Goal: Find specific page/section: Find specific page/section

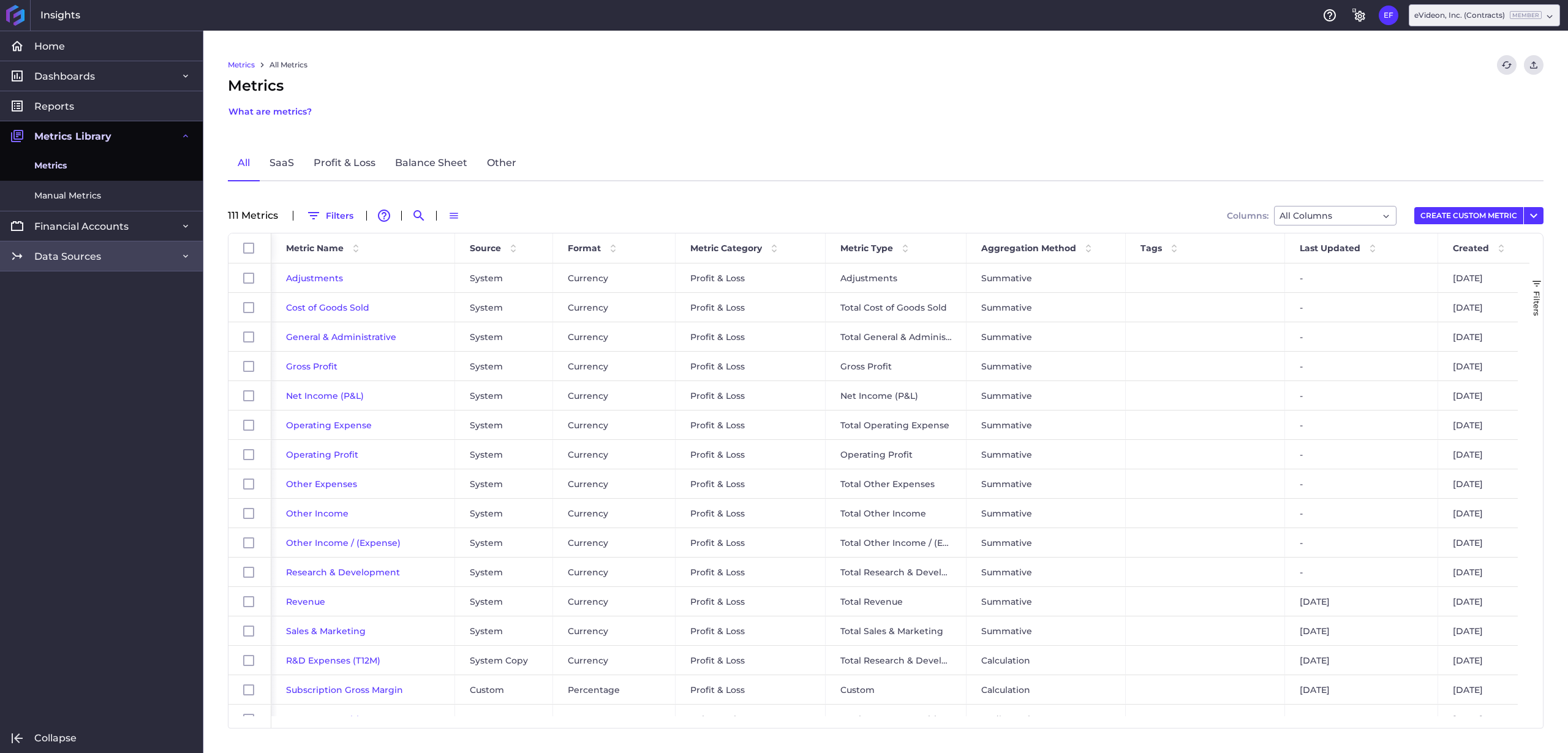
click at [122, 250] on link "Data Sources" at bounding box center [101, 256] width 203 height 30
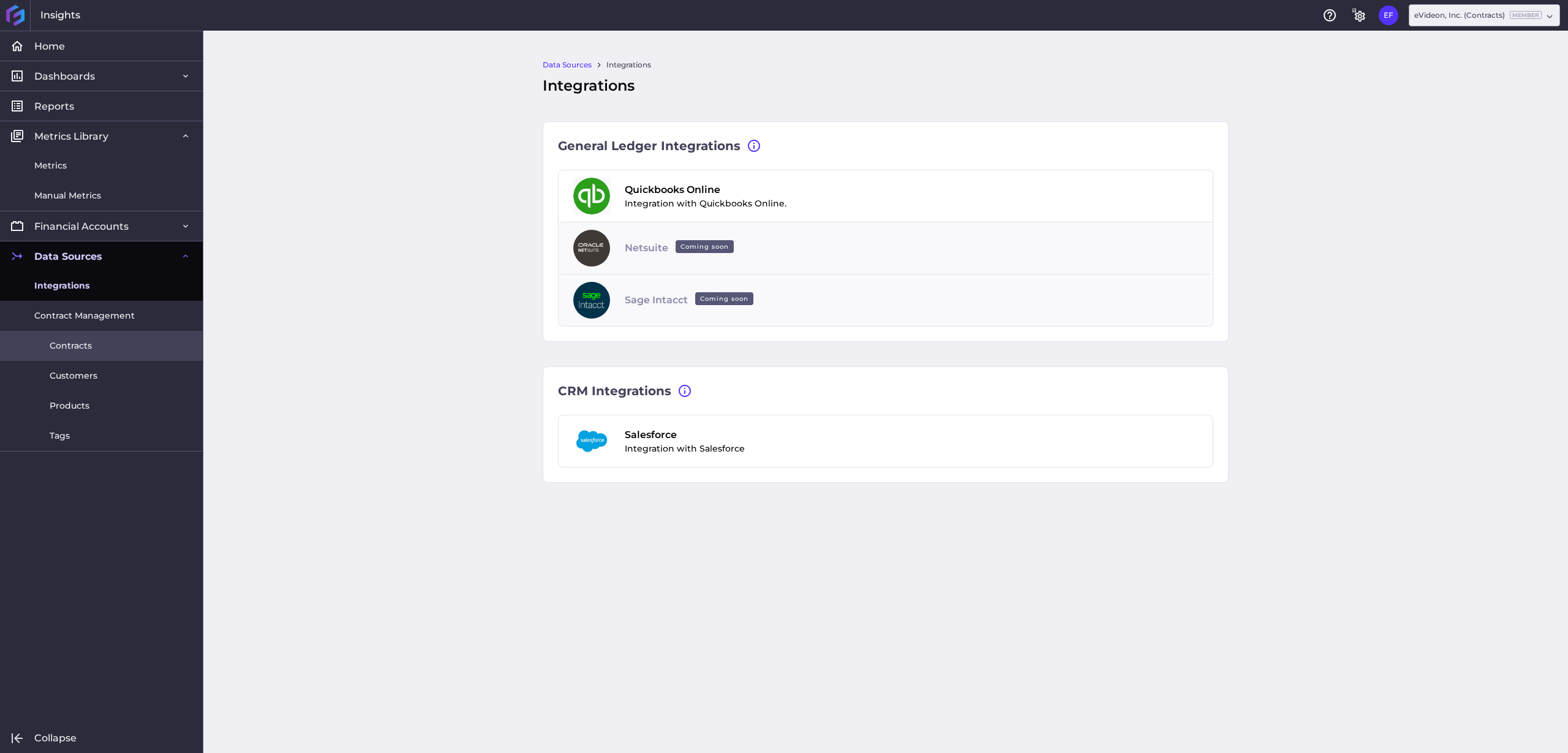
click at [127, 349] on link "Contracts" at bounding box center [101, 346] width 203 height 30
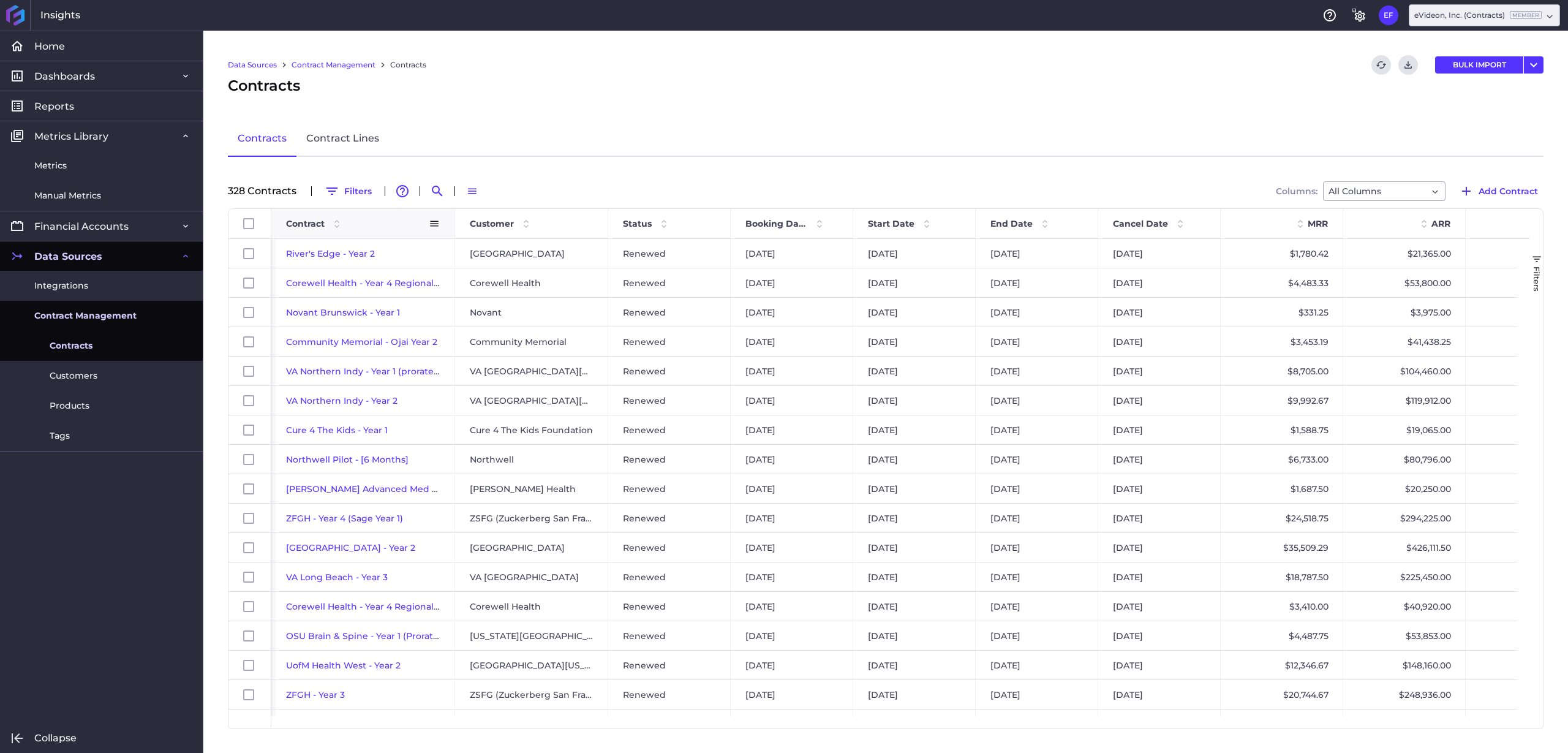
click at [383, 230] on div "Contract" at bounding box center [357, 223] width 142 height 23
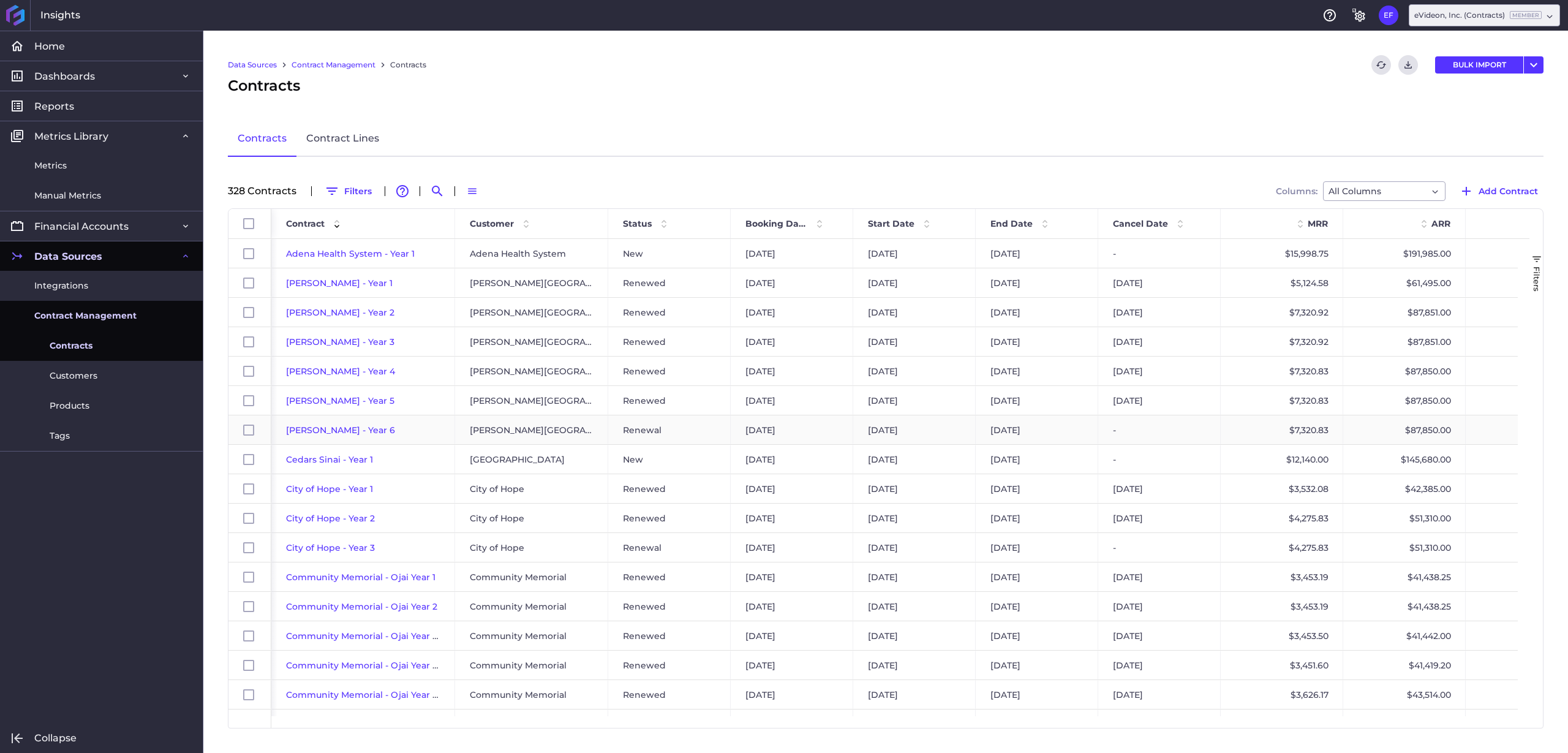
scroll to position [76, 0]
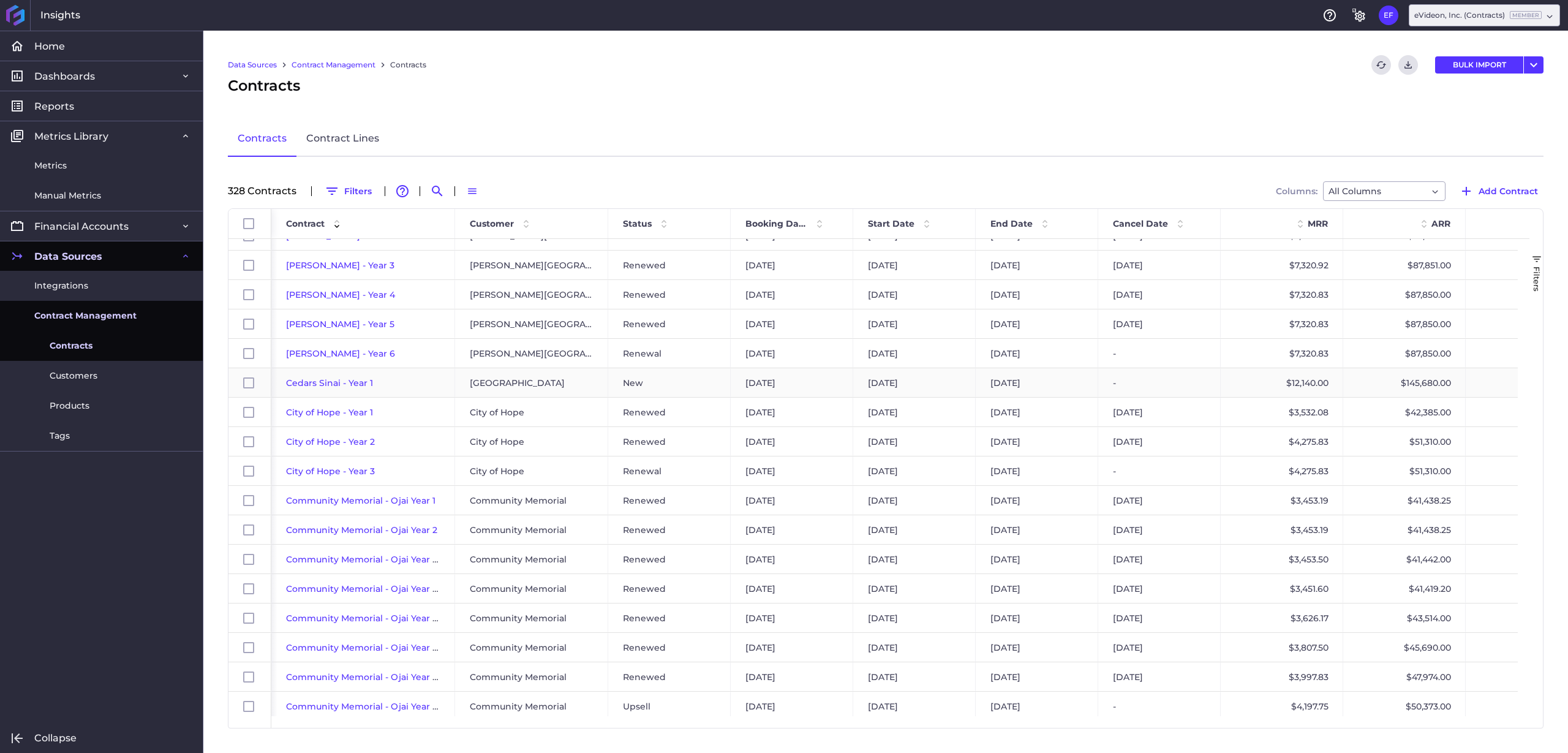
click at [318, 380] on span "Cedars Sinai - Year 1" at bounding box center [330, 383] width 87 height 11
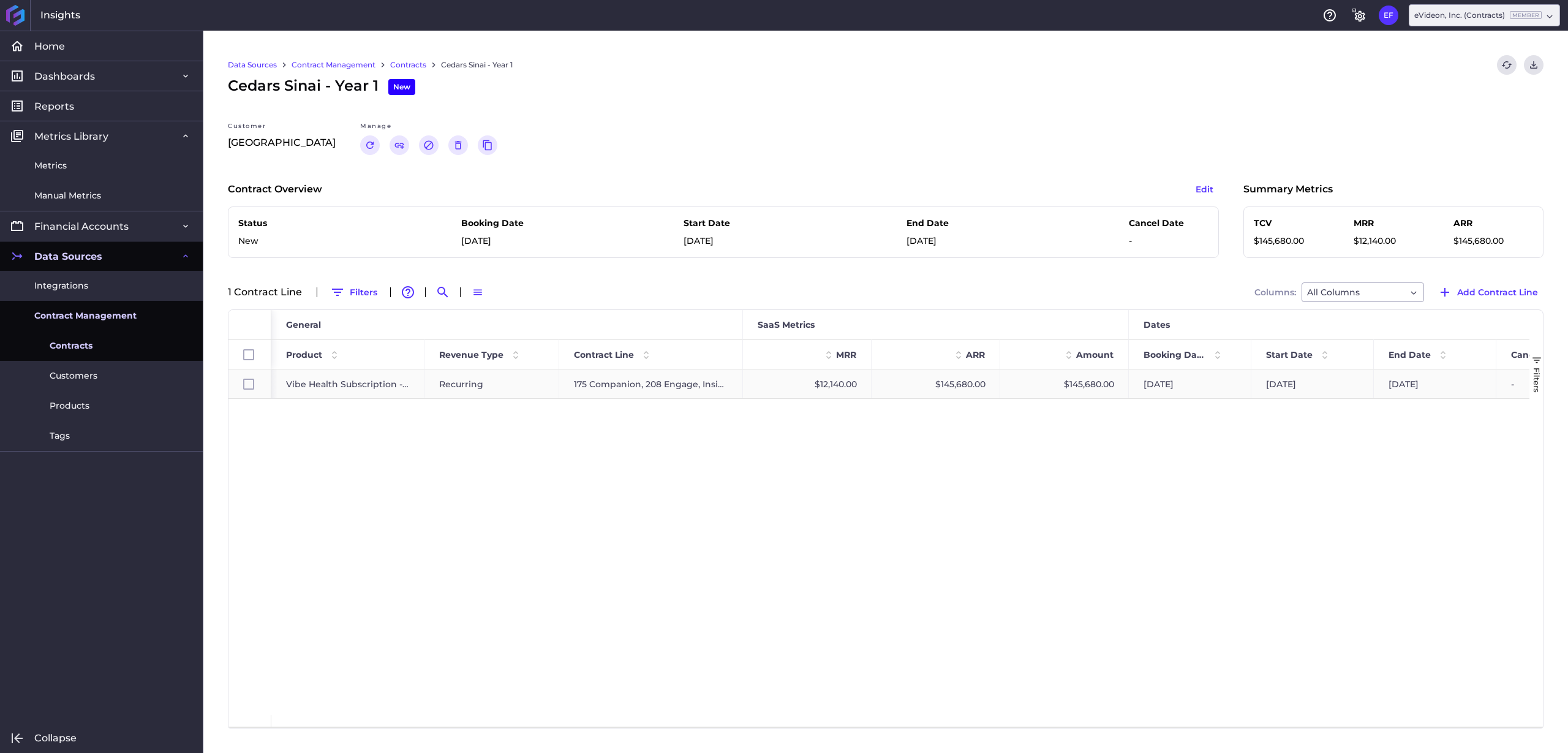
click at [638, 383] on div "175 Companion, 208 Engage, Insight, and Aware" at bounding box center [651, 383] width 184 height 28
checkbox input "true"
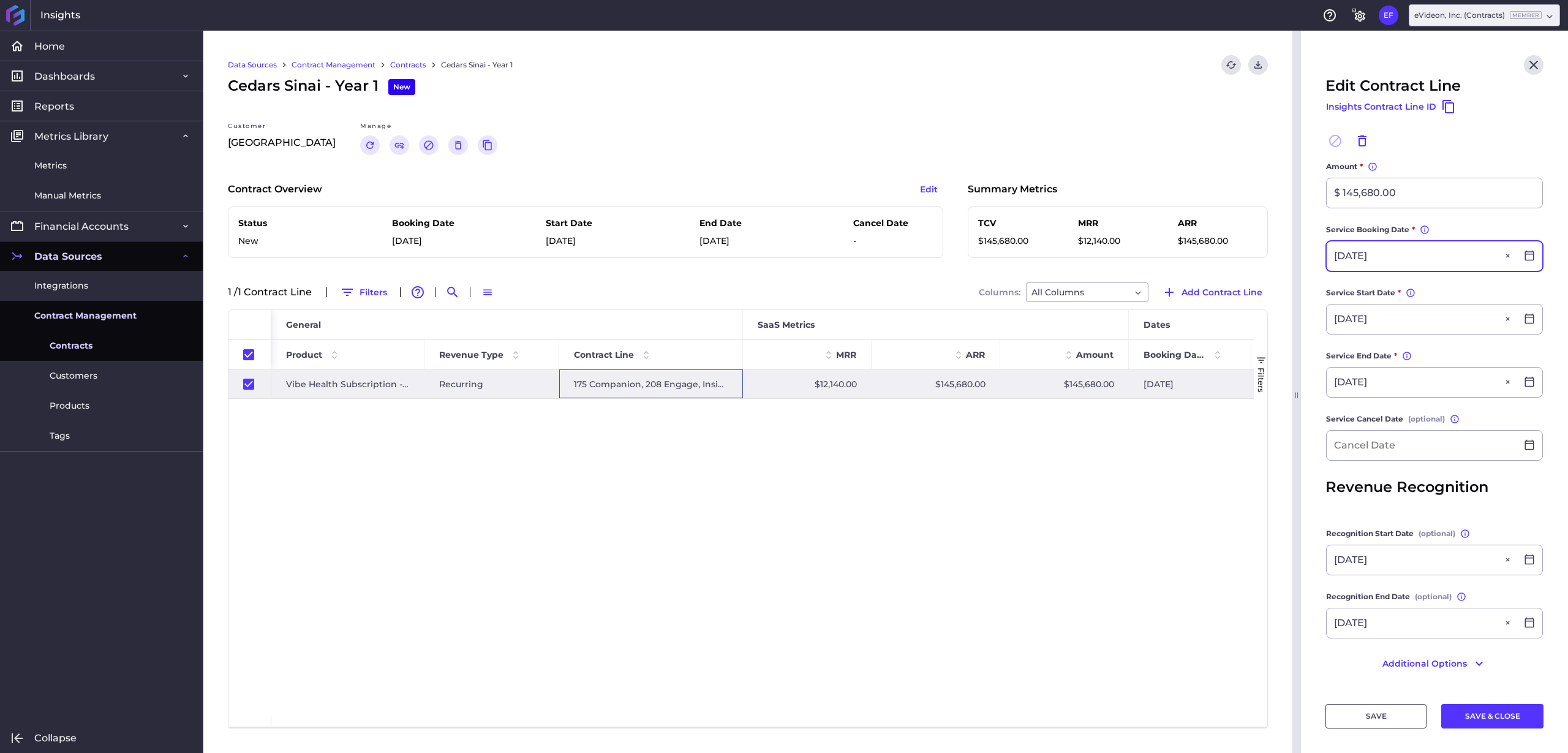
scroll to position [262, 0]
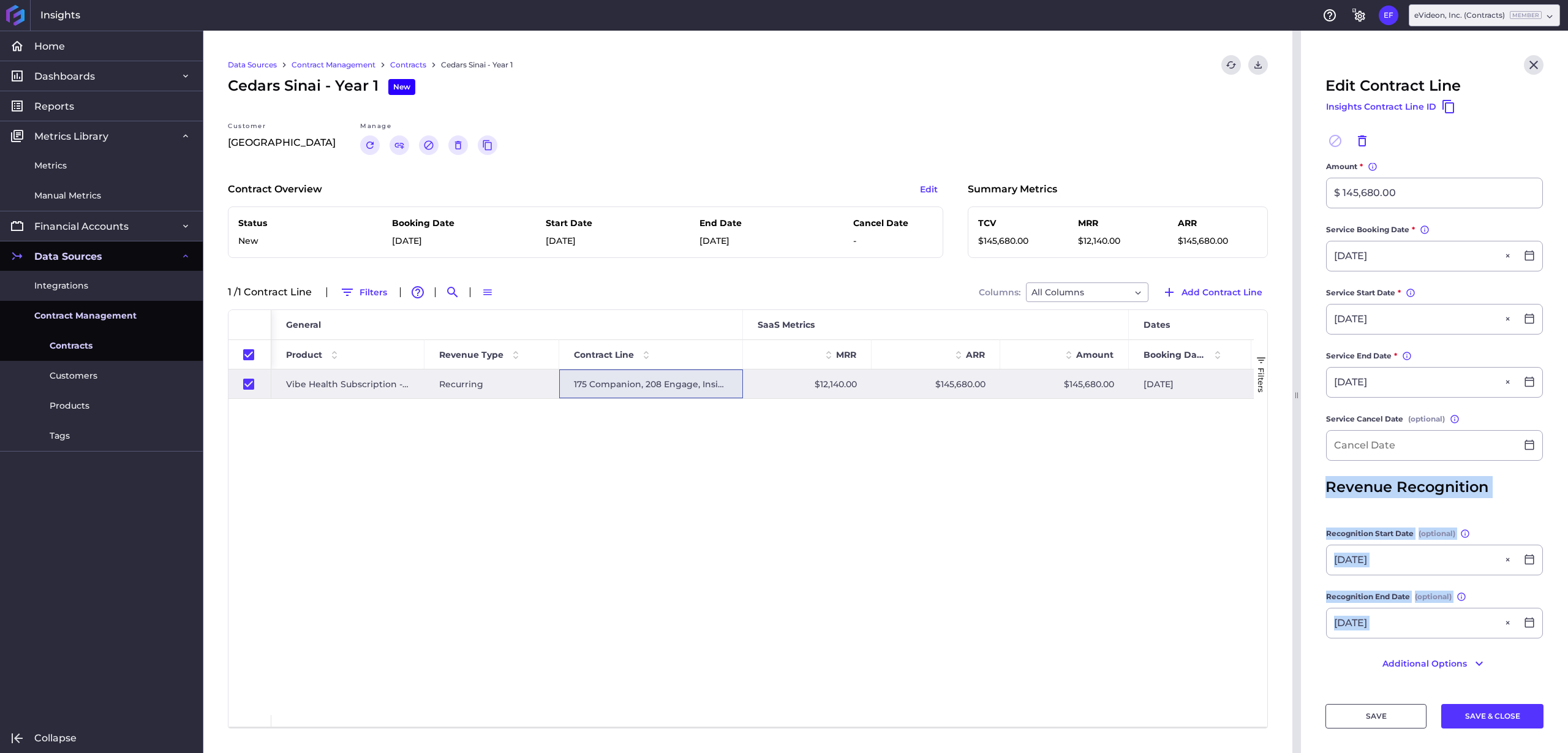
drag, startPoint x: 1326, startPoint y: 483, endPoint x: 1521, endPoint y: 642, distance: 251.6
click at [1521, 642] on form "Contract Cedars Sinai - Year 1 Cedars Sinai - Year 1 Contract Line Information …" at bounding box center [1434, 302] width 218 height 772
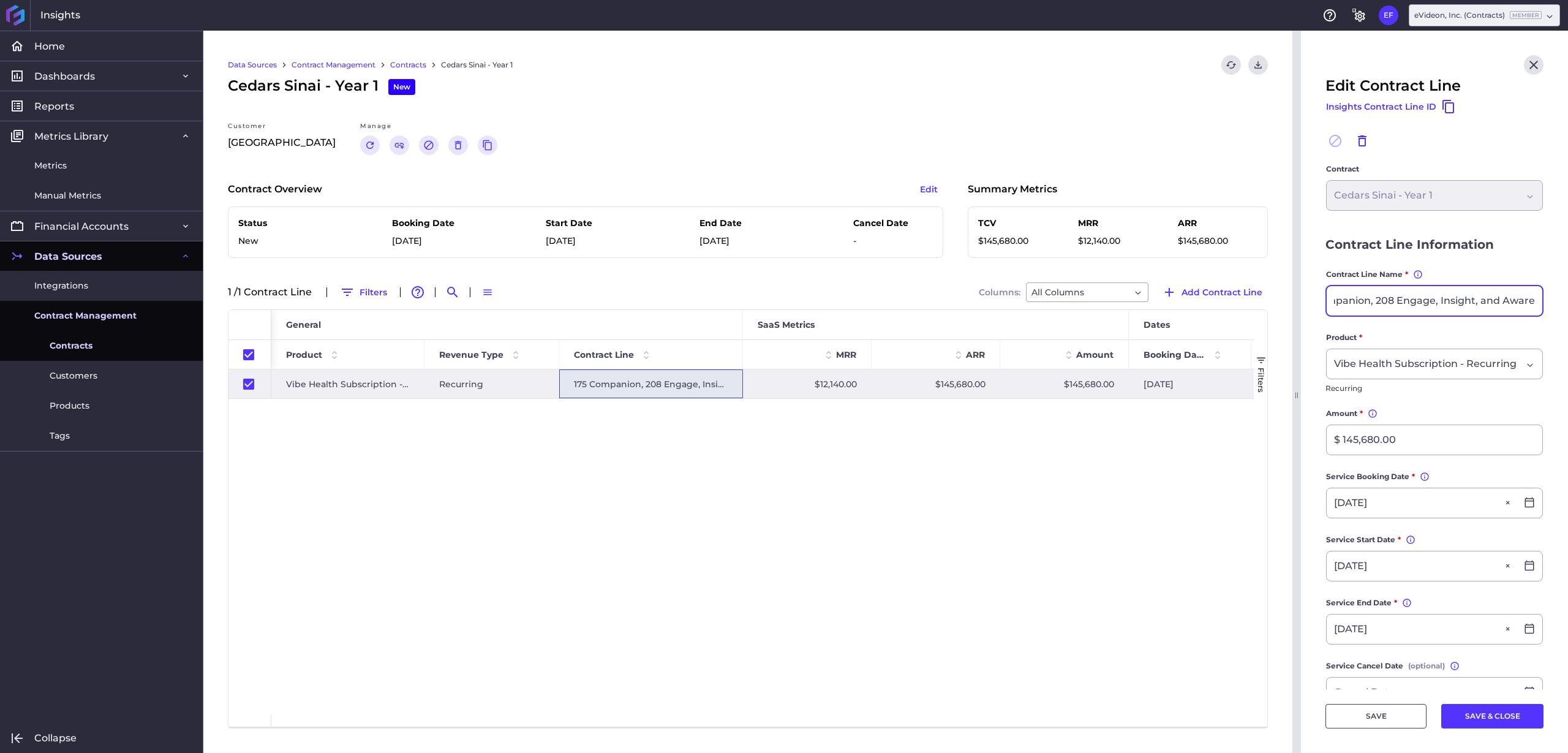
scroll to position [0, 0]
drag, startPoint x: 1334, startPoint y: 300, endPoint x: 1314, endPoint y: 300, distance: 20.0
click at [1314, 300] on main "Contract Cedars Sinai - Year 1 Cedars Sinai - Year 1 Contract Line Information …" at bounding box center [1435, 550] width 267 height 773
